Goal: Check status

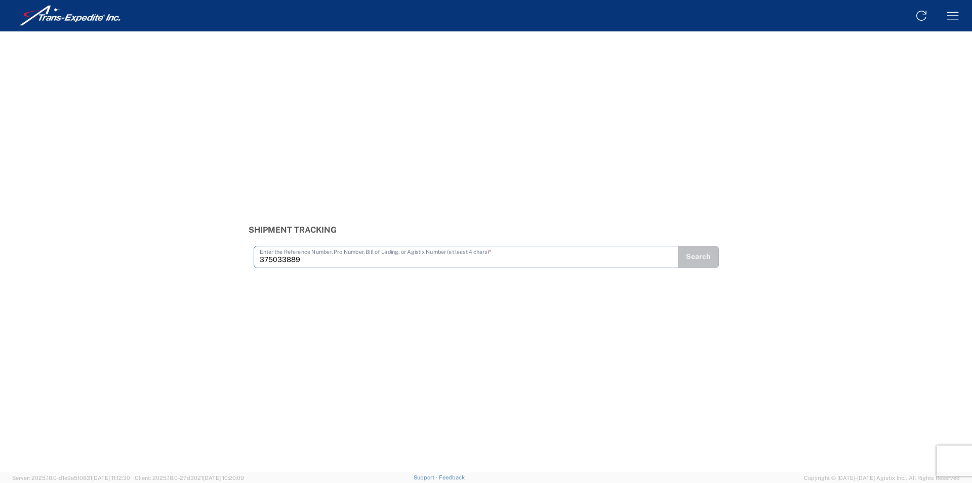
type input "375033889"
type input "375034027"
